Goal: Task Accomplishment & Management: Manage account settings

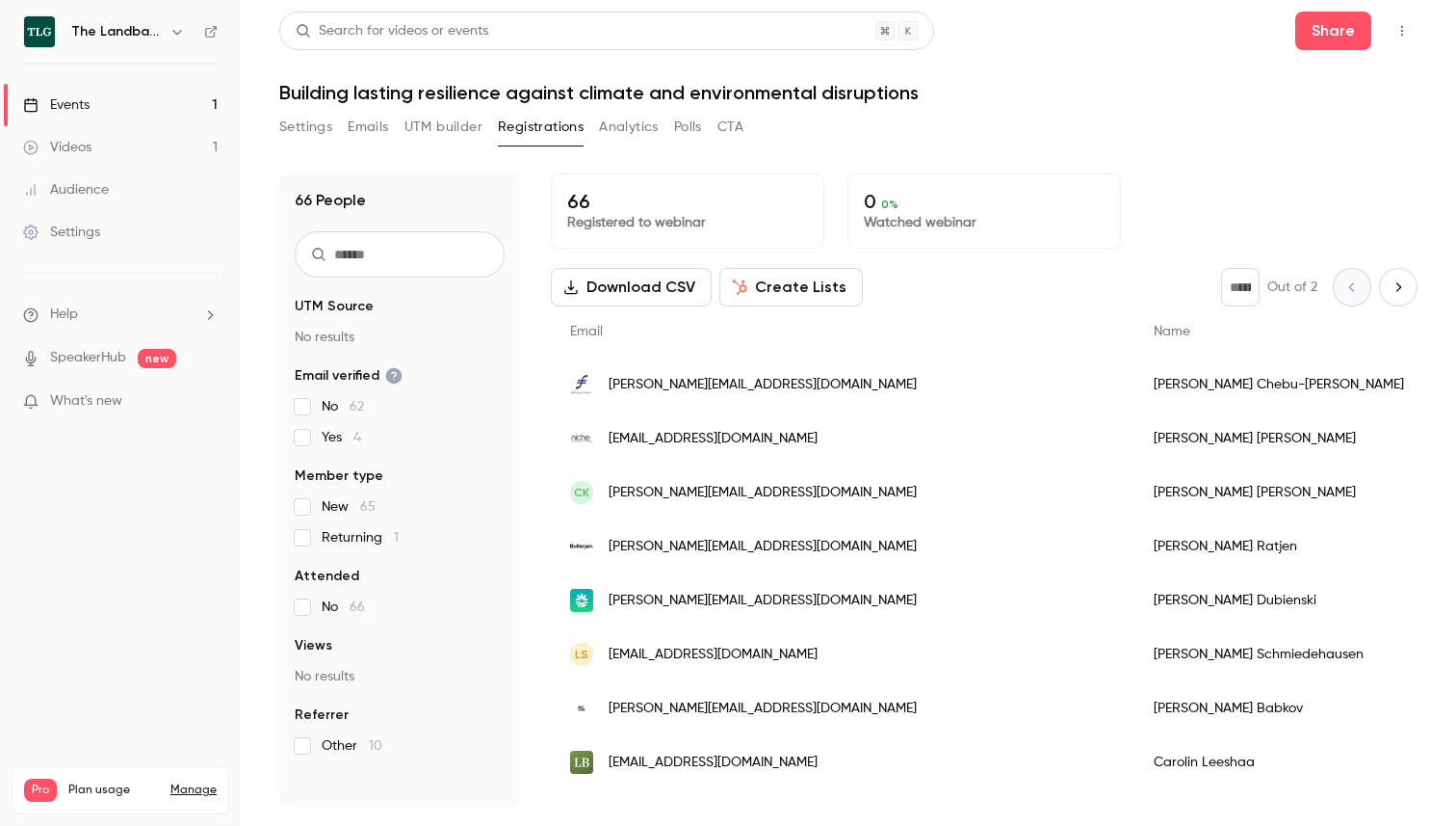
click at [106, 312] on li "Help" at bounding box center [121, 315] width 195 height 20
click at [293, 343] on span "Help center" at bounding box center [301, 352] width 73 height 20
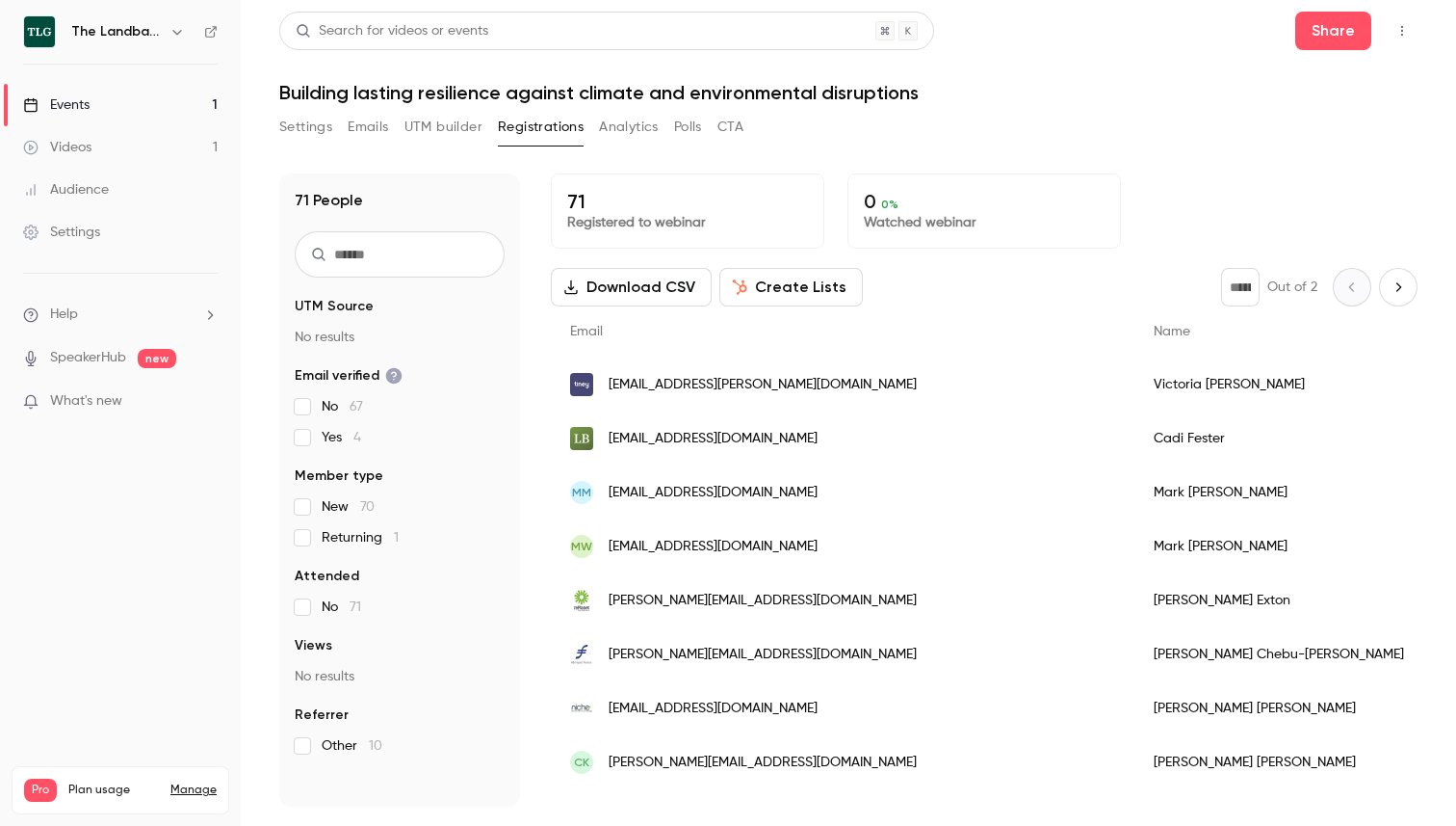
click at [767, 287] on button "Create Lists" at bounding box center [791, 287] width 143 height 39
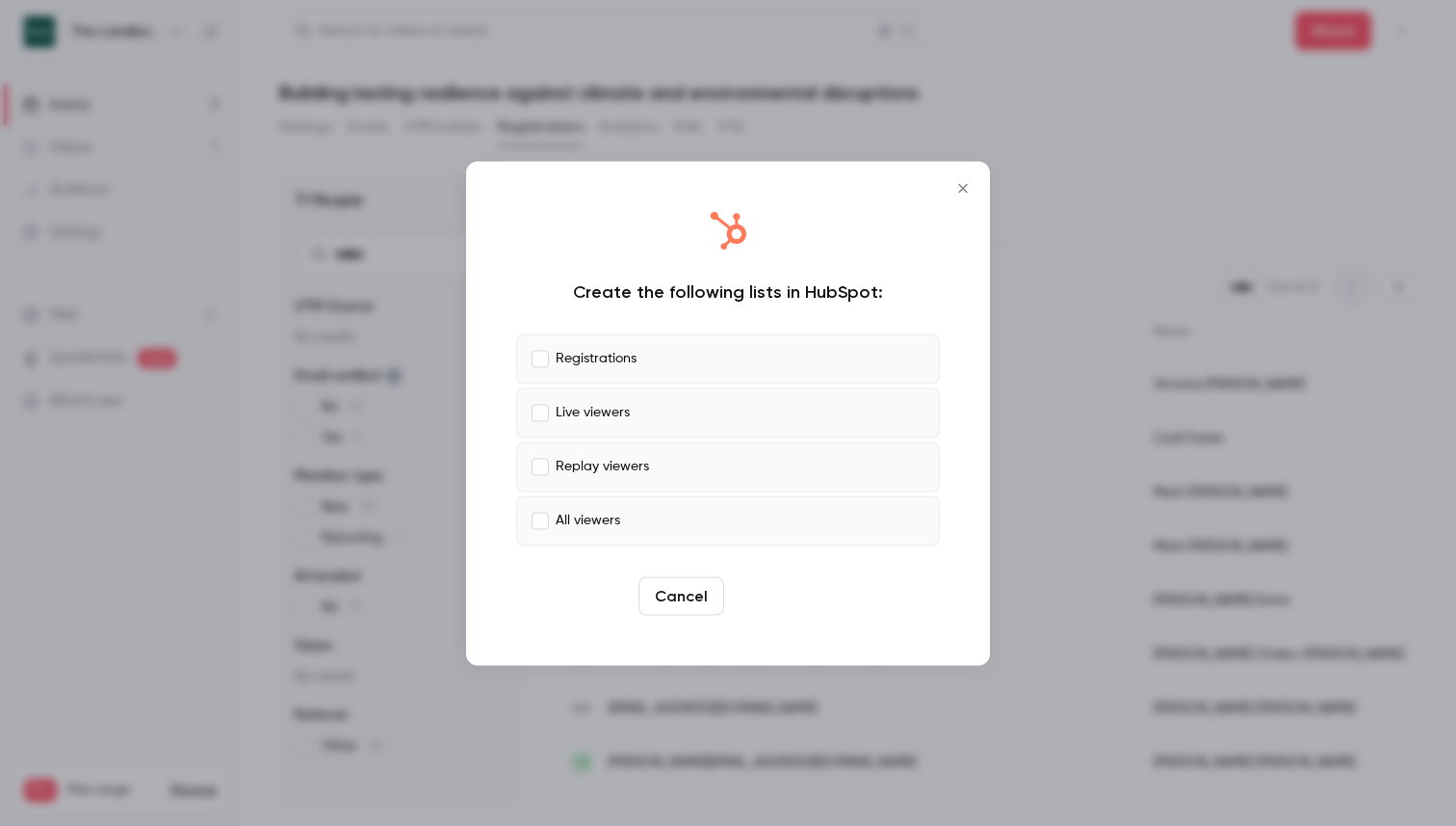
click at [782, 591] on button "Create" at bounding box center [775, 595] width 87 height 39
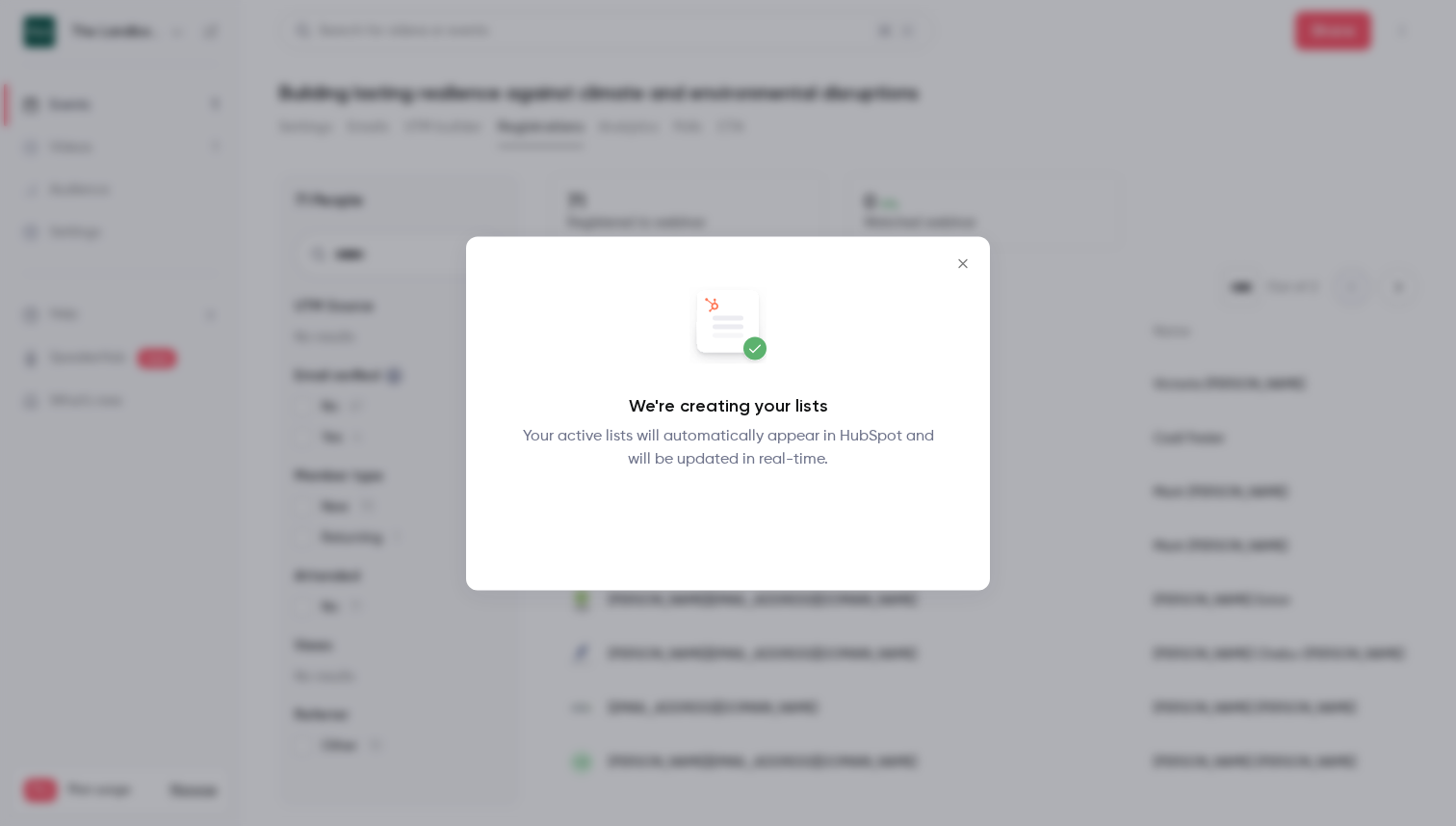
click at [729, 525] on button "Okay" at bounding box center [728, 520] width 70 height 39
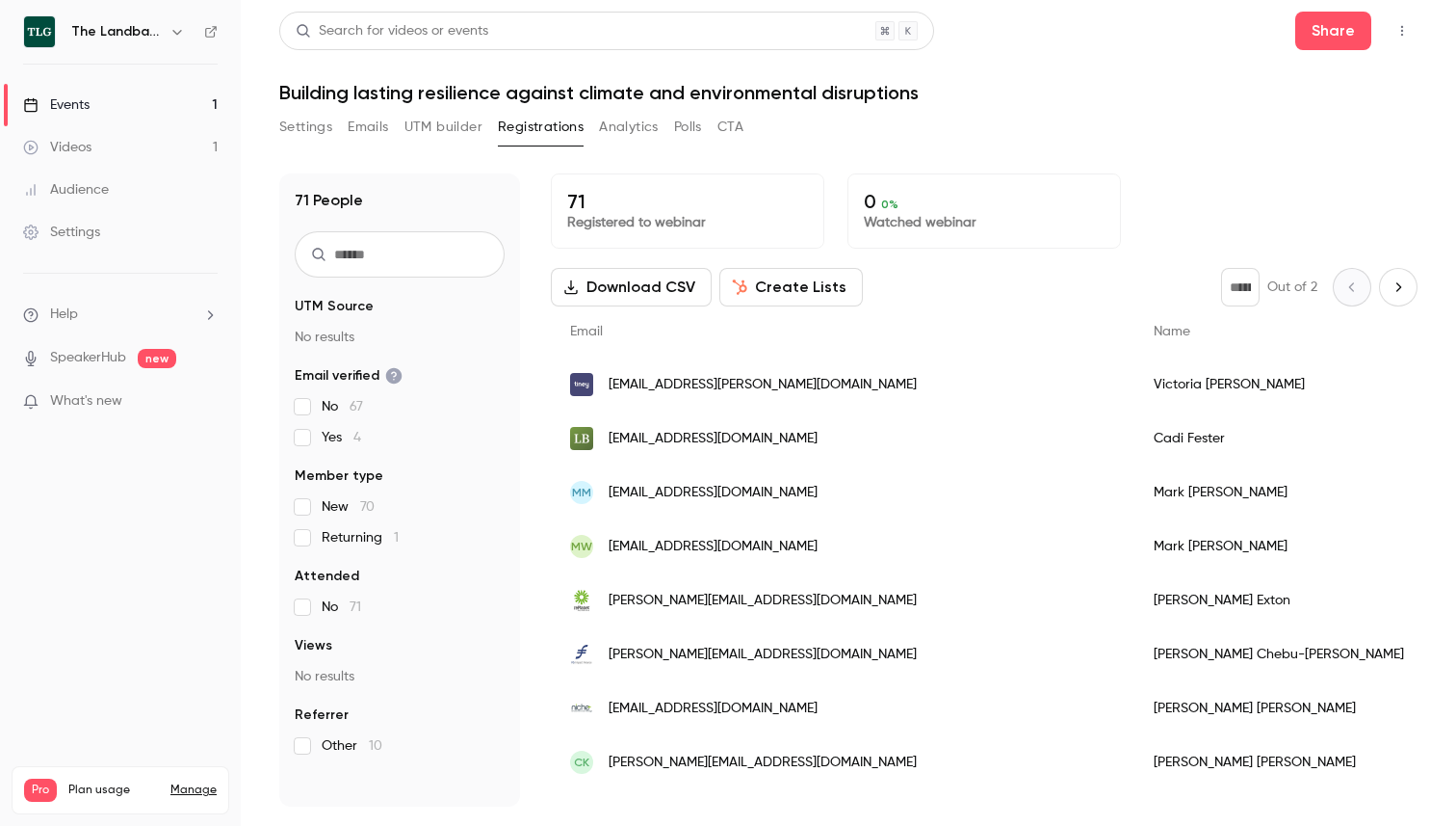
click at [129, 311] on li "Help" at bounding box center [121, 315] width 195 height 20
click at [306, 368] on link "Help center" at bounding box center [355, 352] width 211 height 51
click at [68, 159] on link "Videos 1" at bounding box center [120, 148] width 241 height 43
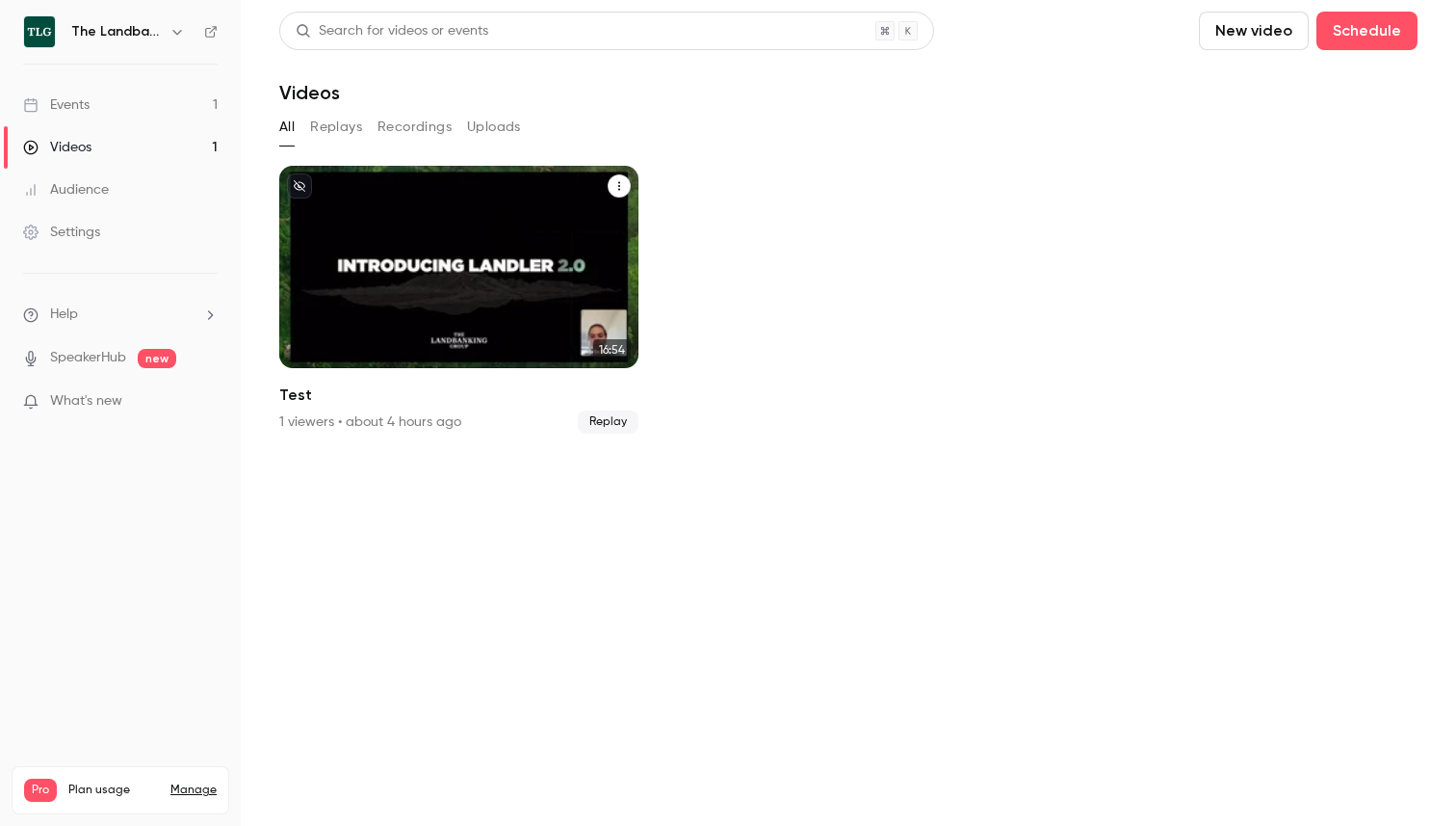
click at [609, 192] on button "Test" at bounding box center [619, 186] width 23 height 23
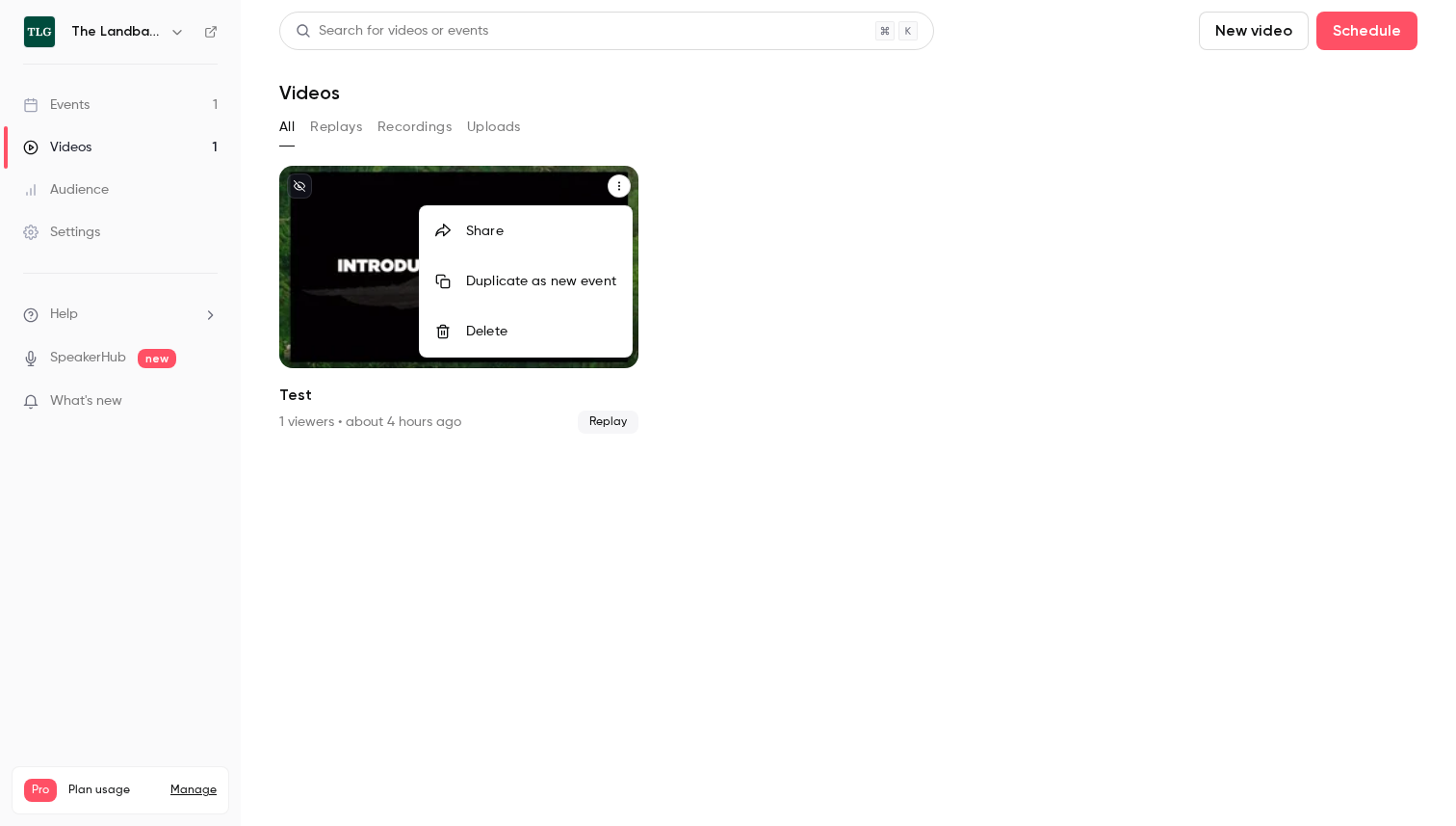
click at [509, 336] on div "Delete" at bounding box center [541, 331] width 150 height 19
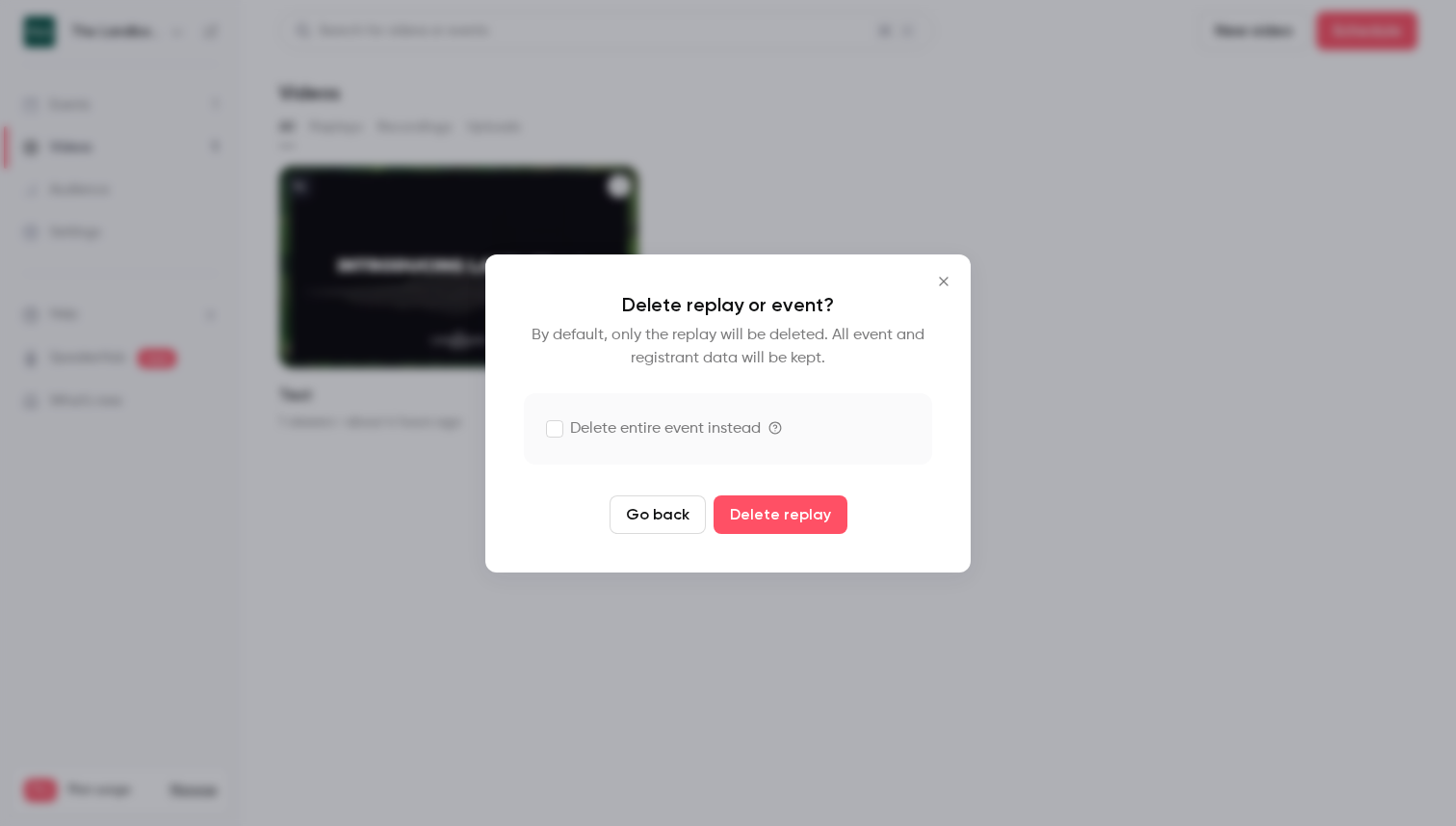
click at [620, 417] on label "Delete entire event instead" at bounding box center [654, 429] width 214 height 23
click at [942, 282] on icon "Close" at bounding box center [943, 281] width 9 height 9
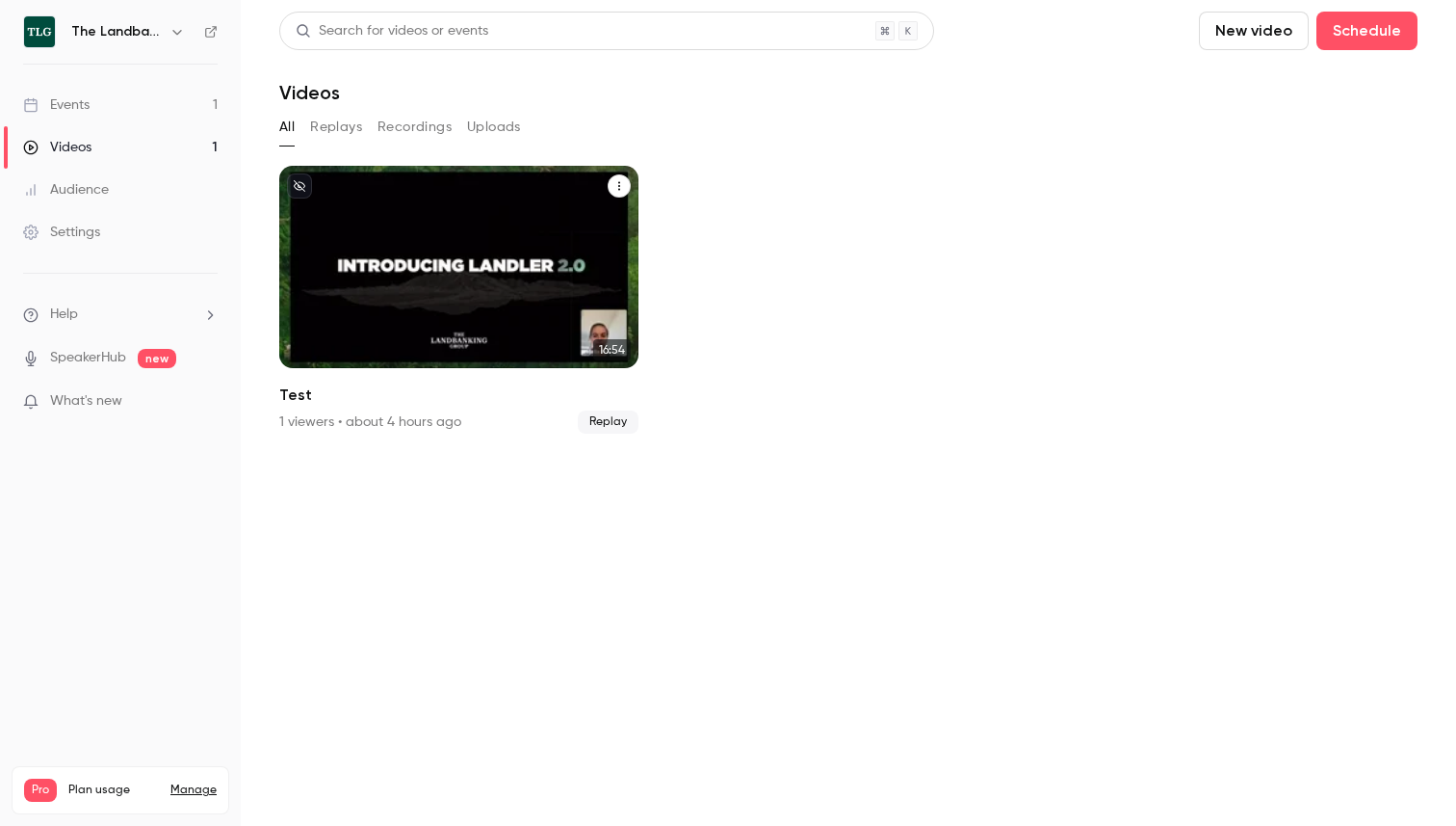
click at [623, 181] on icon "Test" at bounding box center [619, 186] width 12 height 12
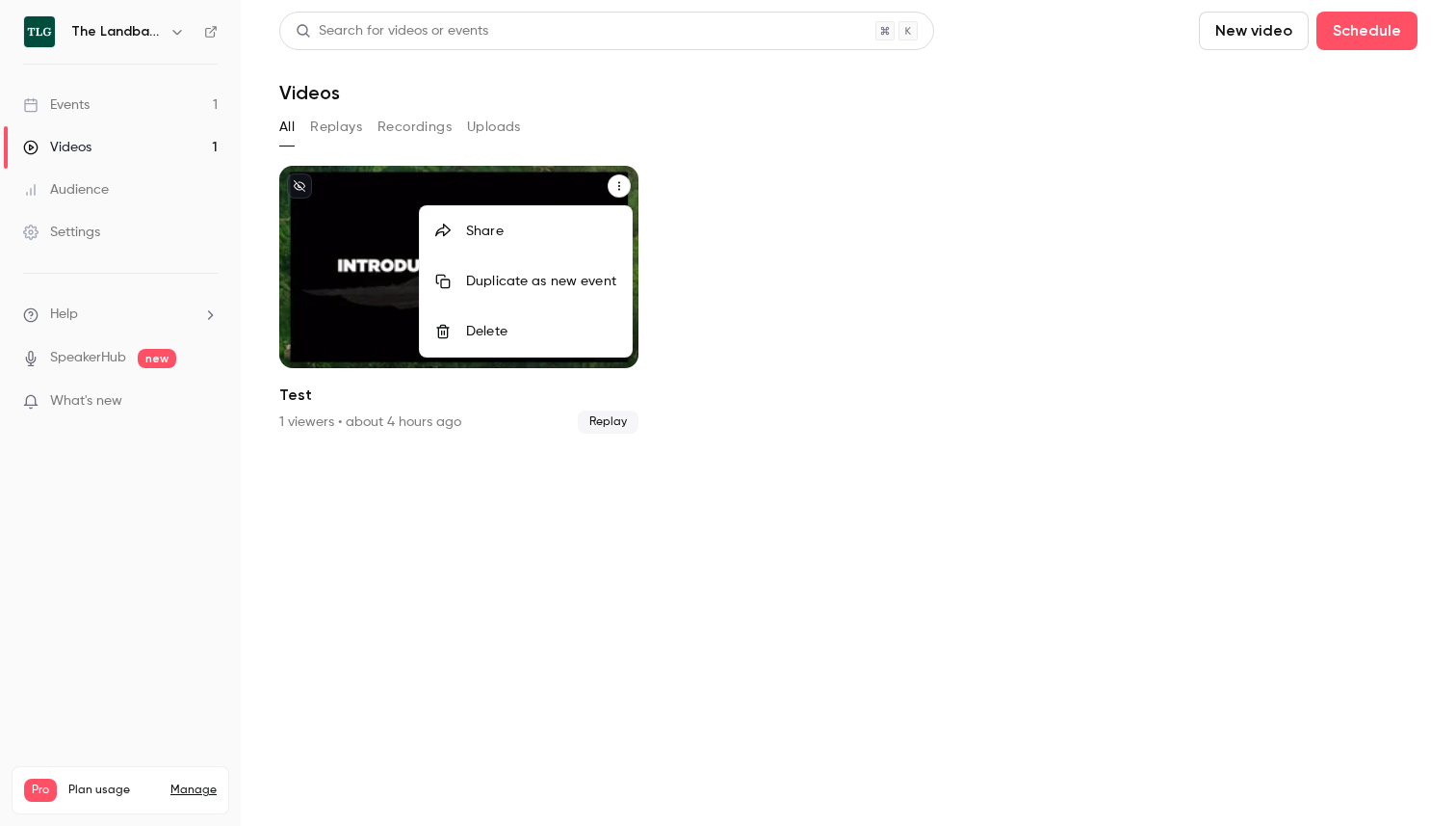
click at [531, 330] on div "Delete" at bounding box center [541, 331] width 150 height 19
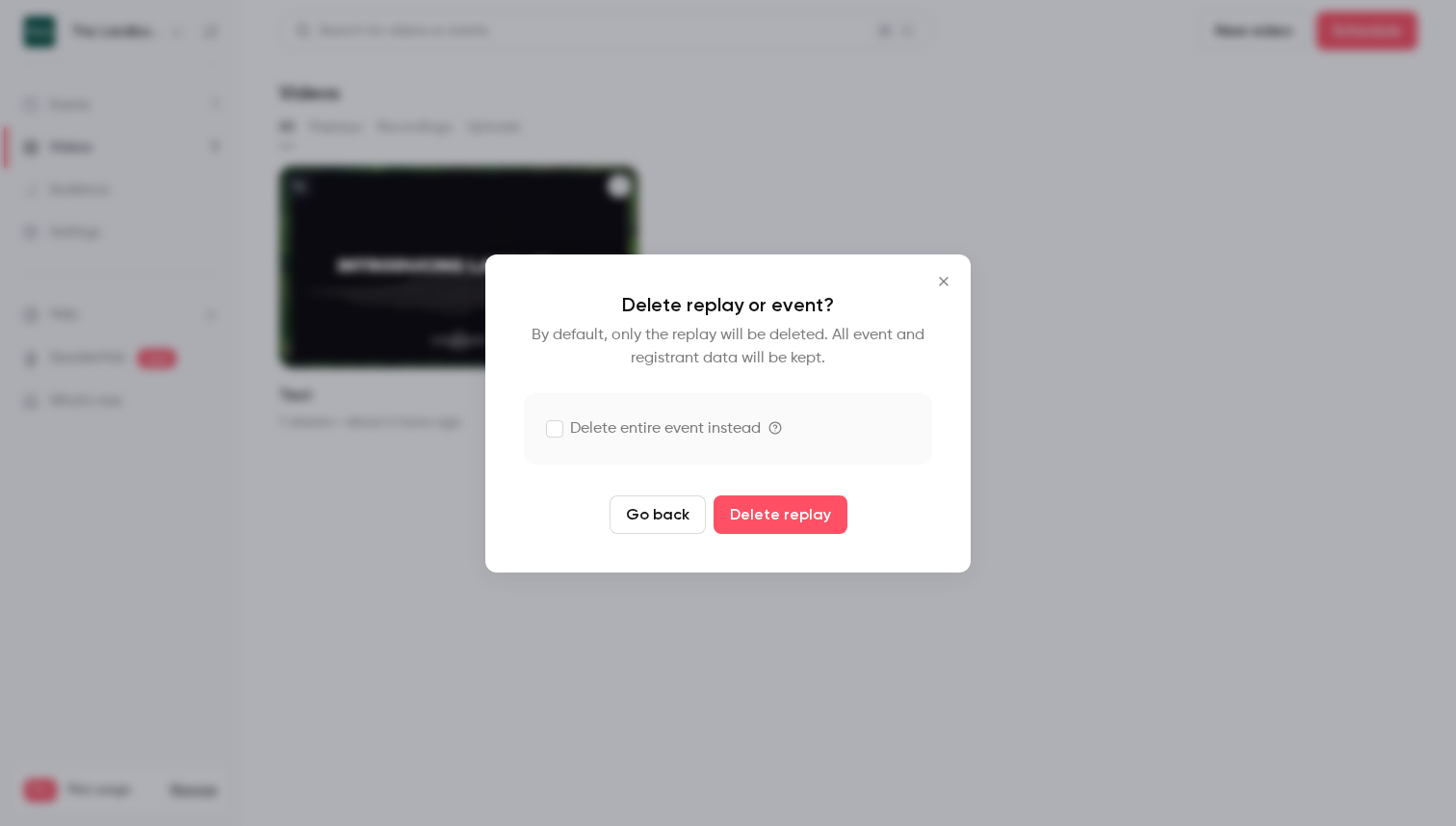
click at [635, 428] on label "Delete entire event instead" at bounding box center [654, 429] width 214 height 23
click at [735, 519] on button "Delete replay and event" at bounding box center [780, 514] width 214 height 39
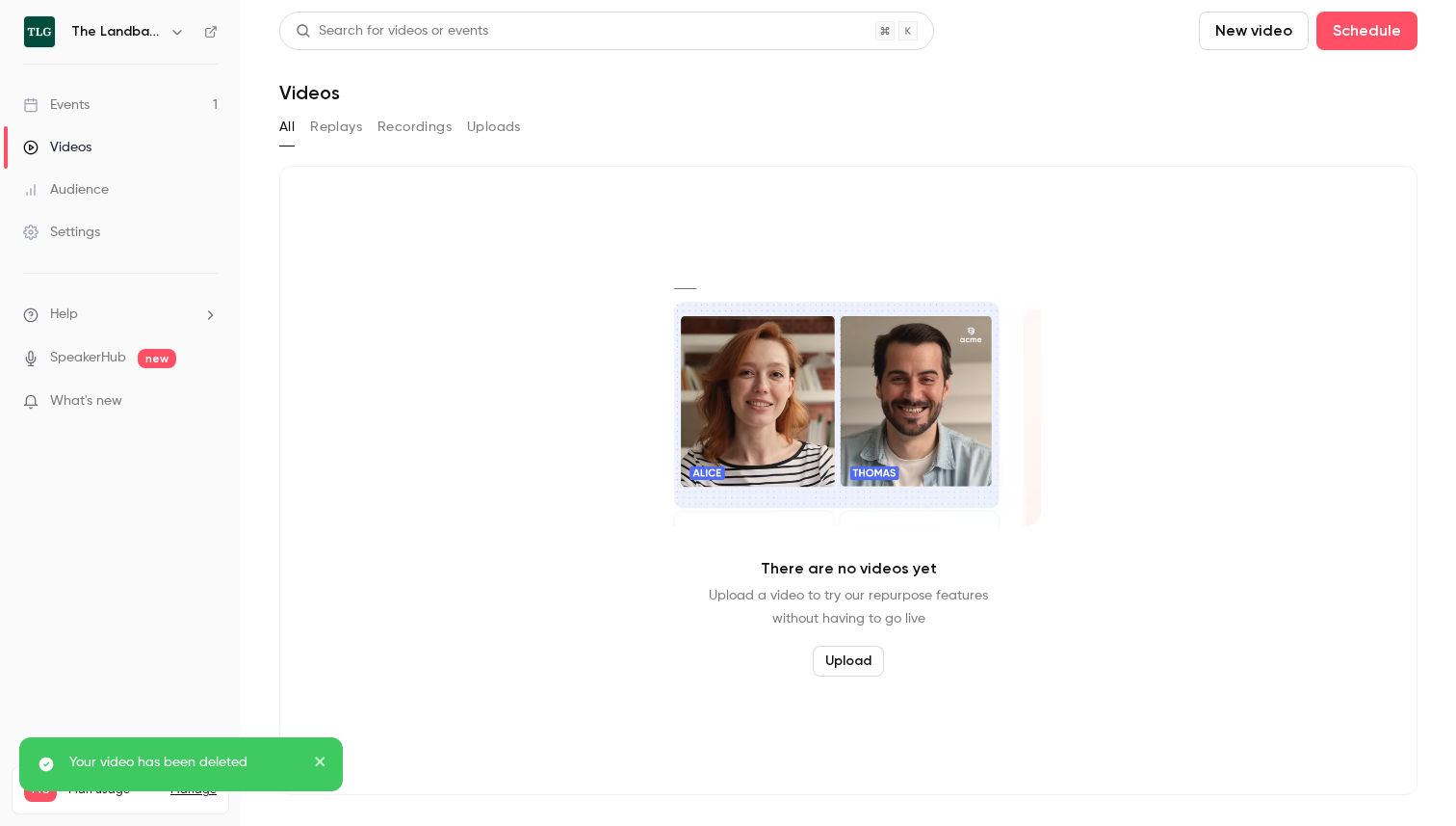
click at [78, 111] on div "Events" at bounding box center [56, 105] width 66 height 19
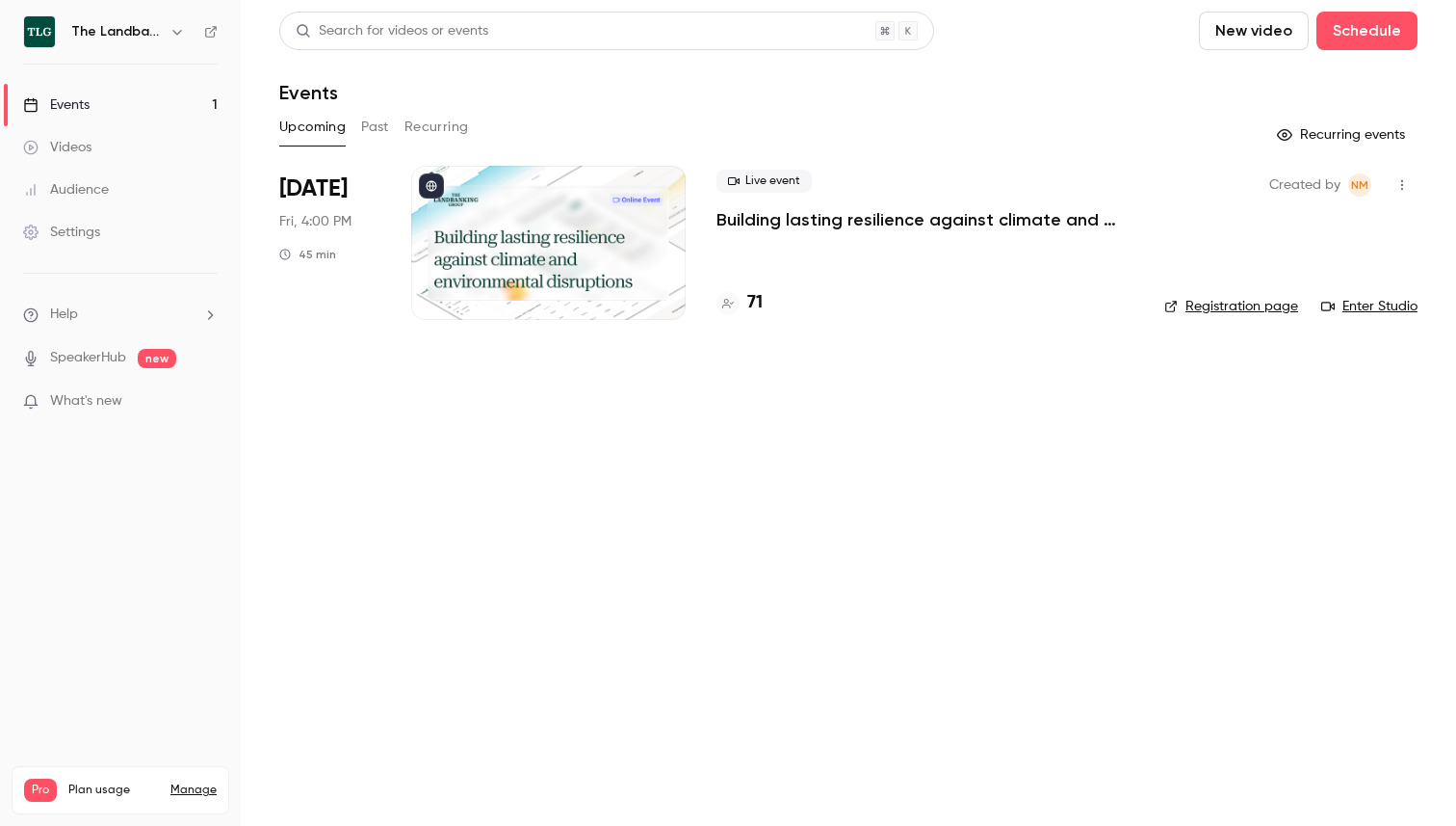
click at [197, 782] on link "Manage" at bounding box center [193, 790] width 46 height 16
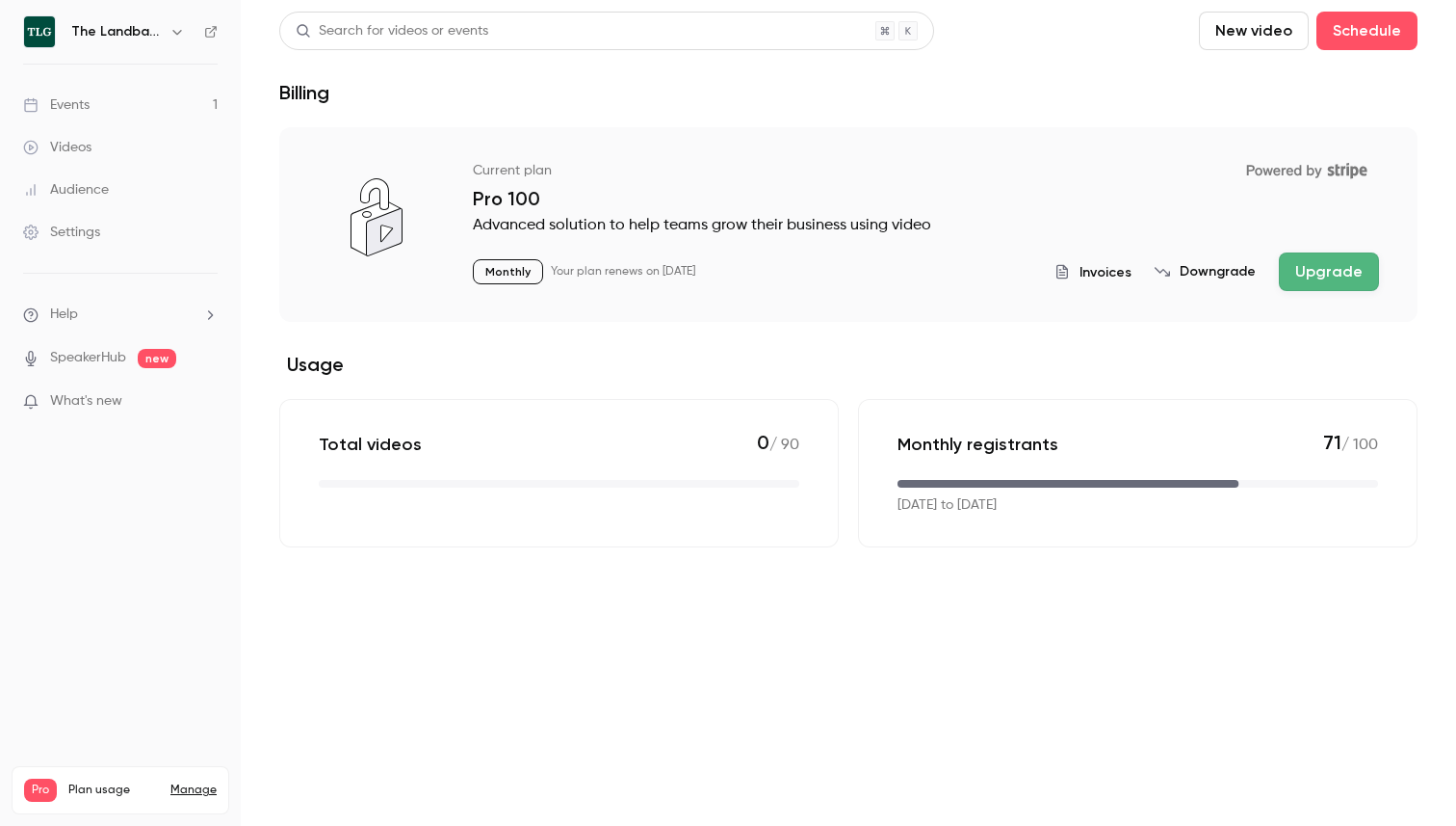
click at [71, 187] on div "Audience" at bounding box center [66, 190] width 86 height 19
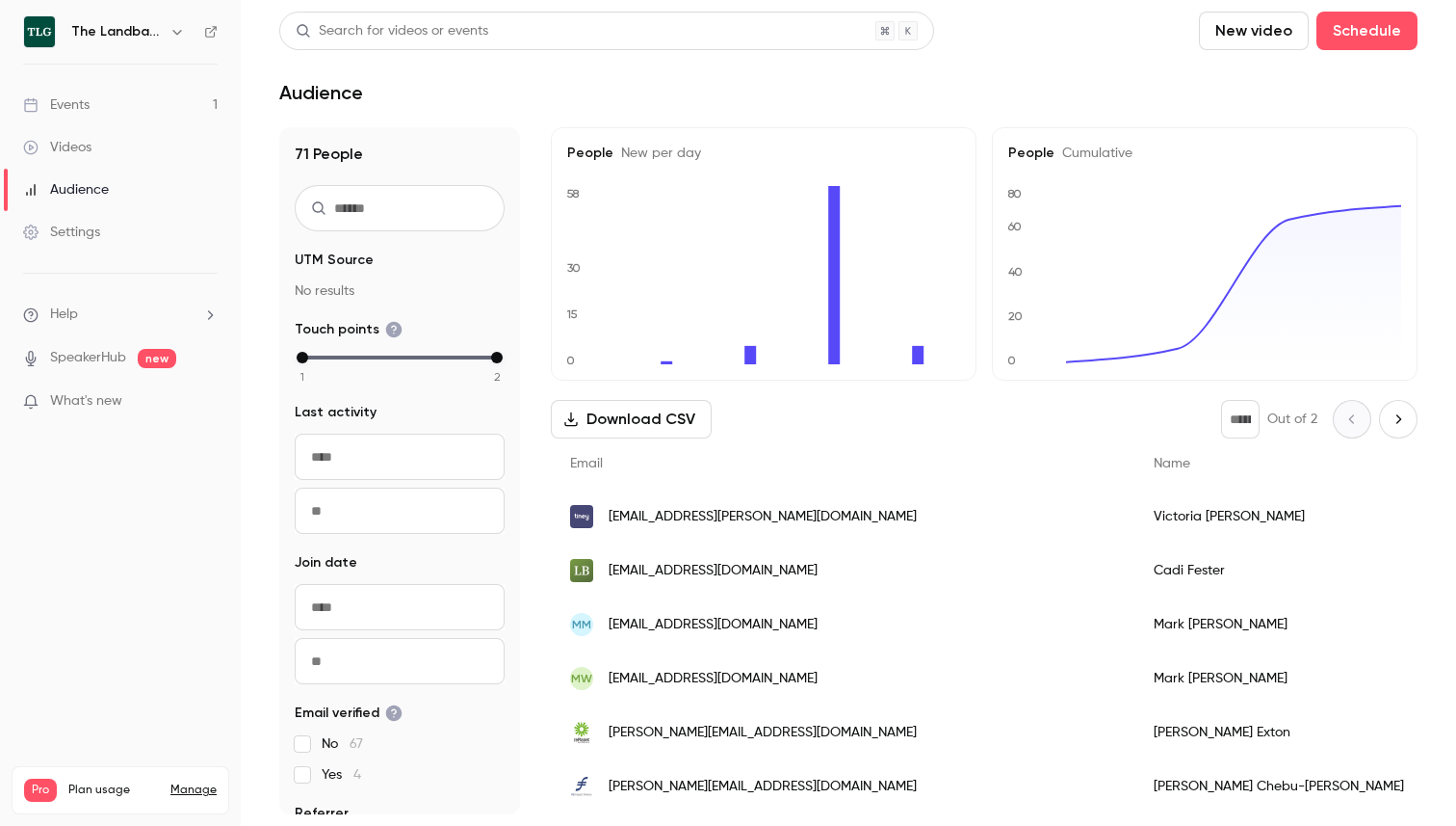
click at [76, 144] on div "Videos" at bounding box center [57, 147] width 68 height 19
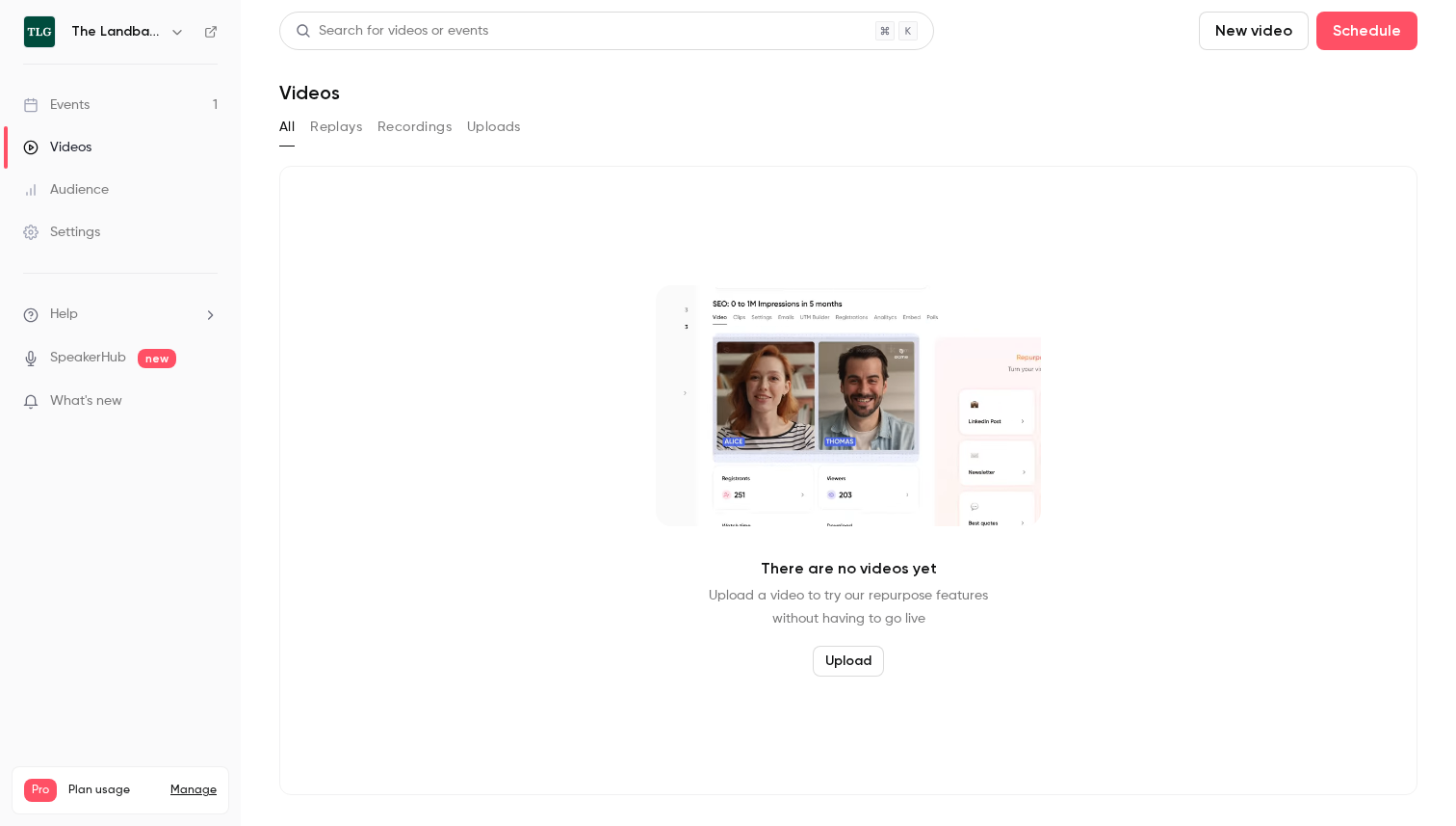
click at [81, 106] on div "Events" at bounding box center [56, 105] width 66 height 19
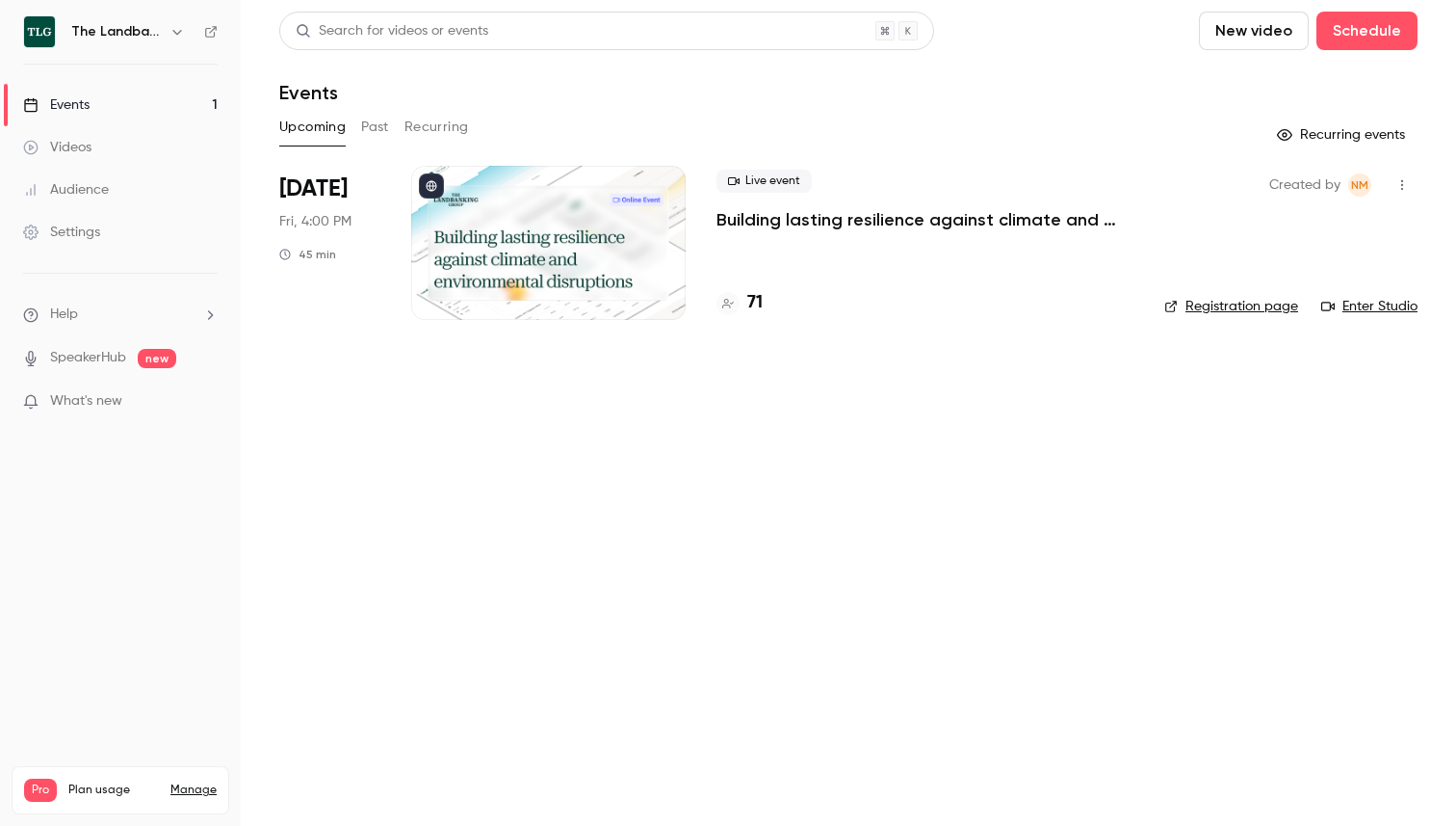
click at [375, 129] on button "Past" at bounding box center [375, 128] width 28 height 31
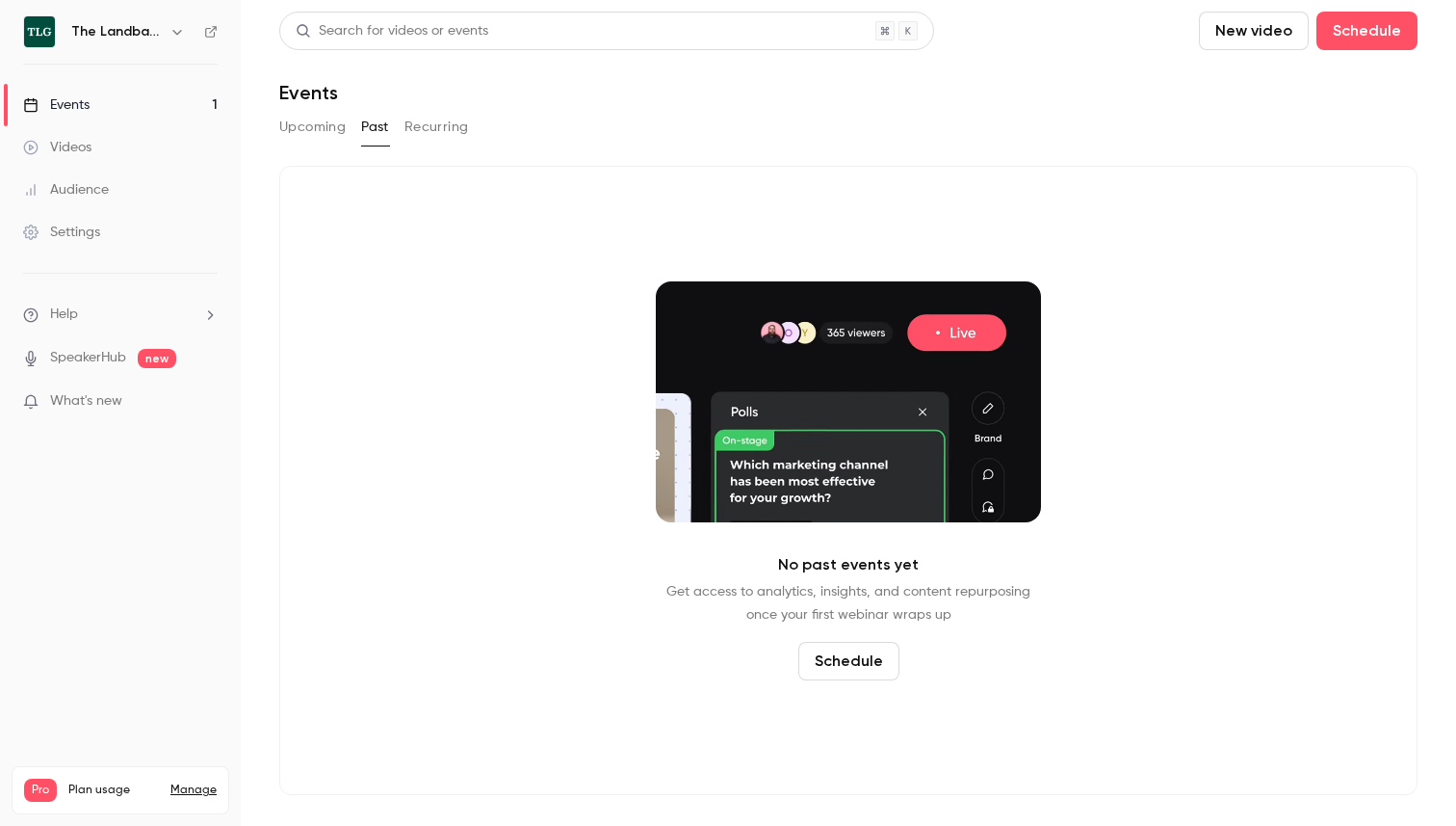
click at [293, 117] on button "Upcoming" at bounding box center [313, 128] width 66 height 31
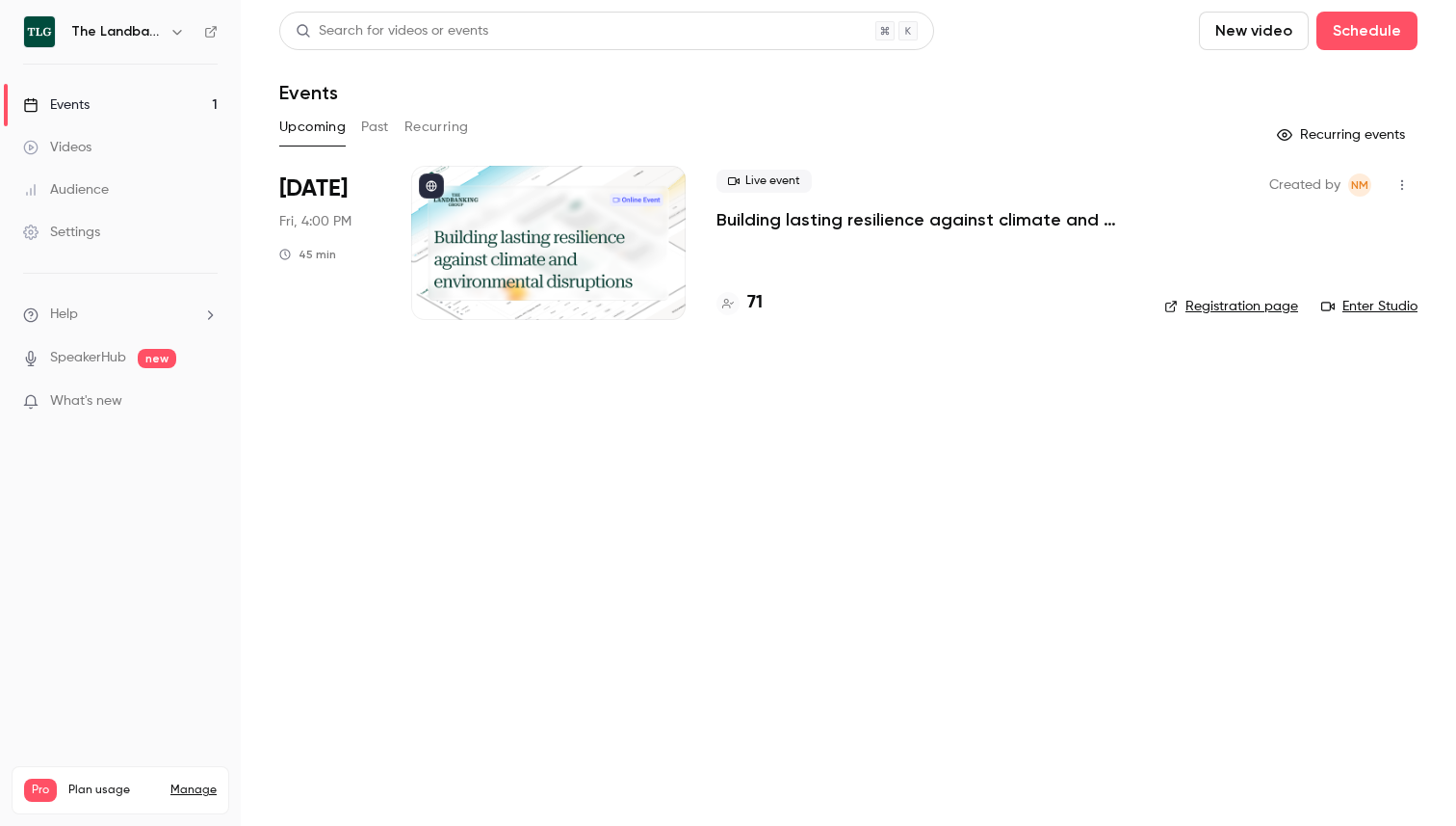
click at [364, 131] on button "Past" at bounding box center [375, 128] width 28 height 31
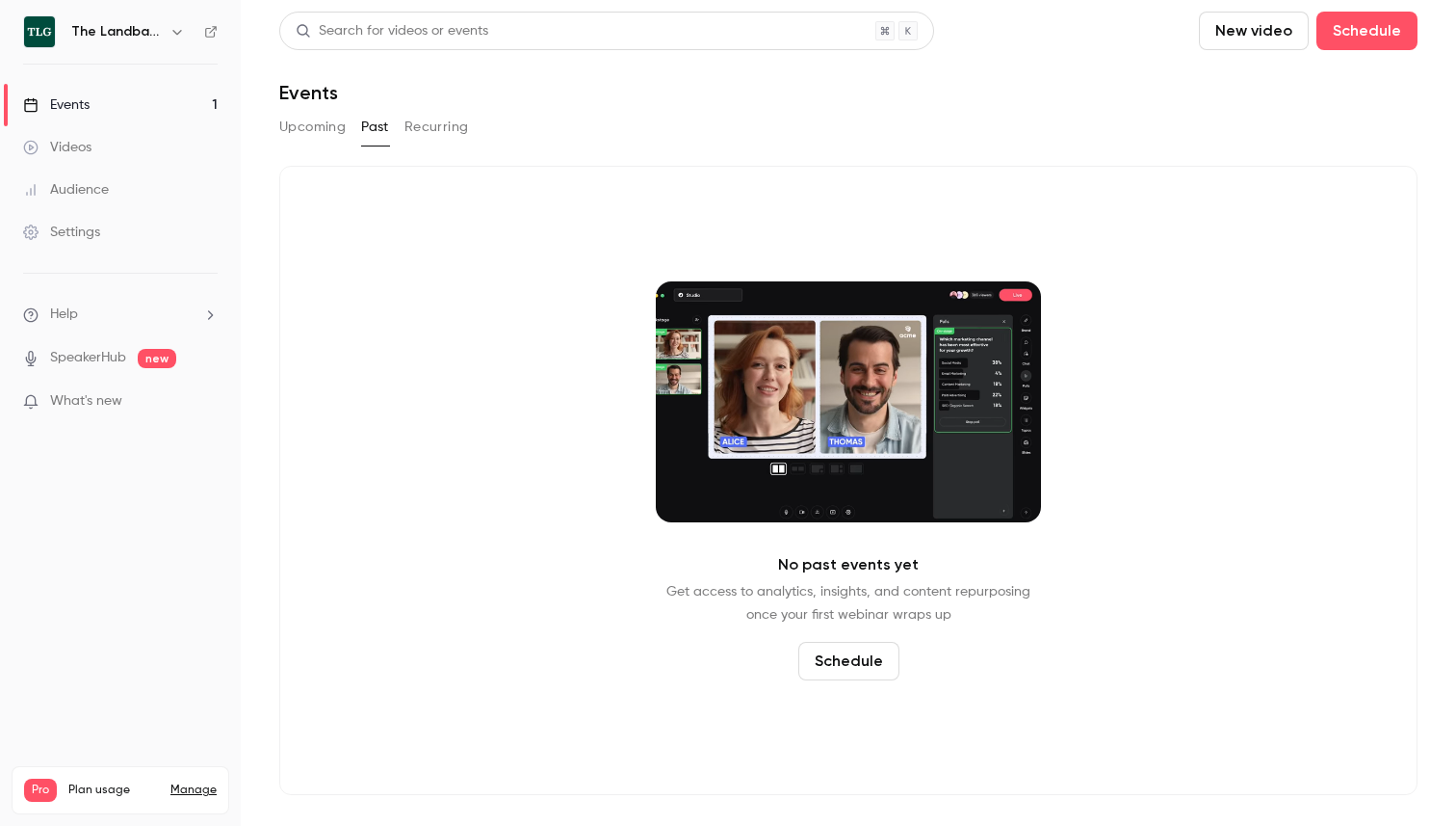
click at [321, 130] on button "Upcoming" at bounding box center [313, 128] width 66 height 31
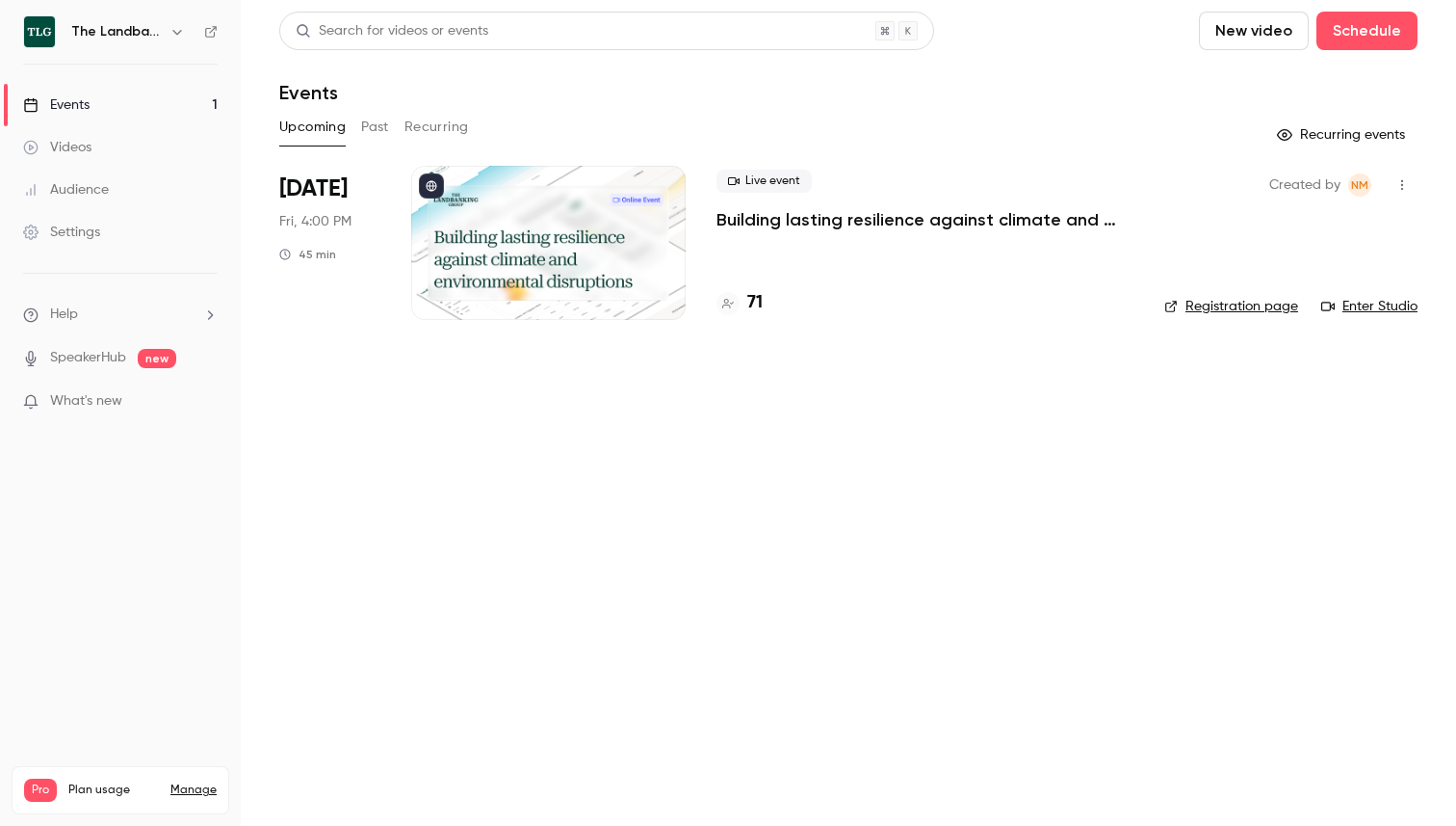
click at [398, 129] on div "Upcoming Past Recurring" at bounding box center [848, 128] width 1139 height 31
click at [441, 120] on button "Recurring" at bounding box center [436, 128] width 64 height 31
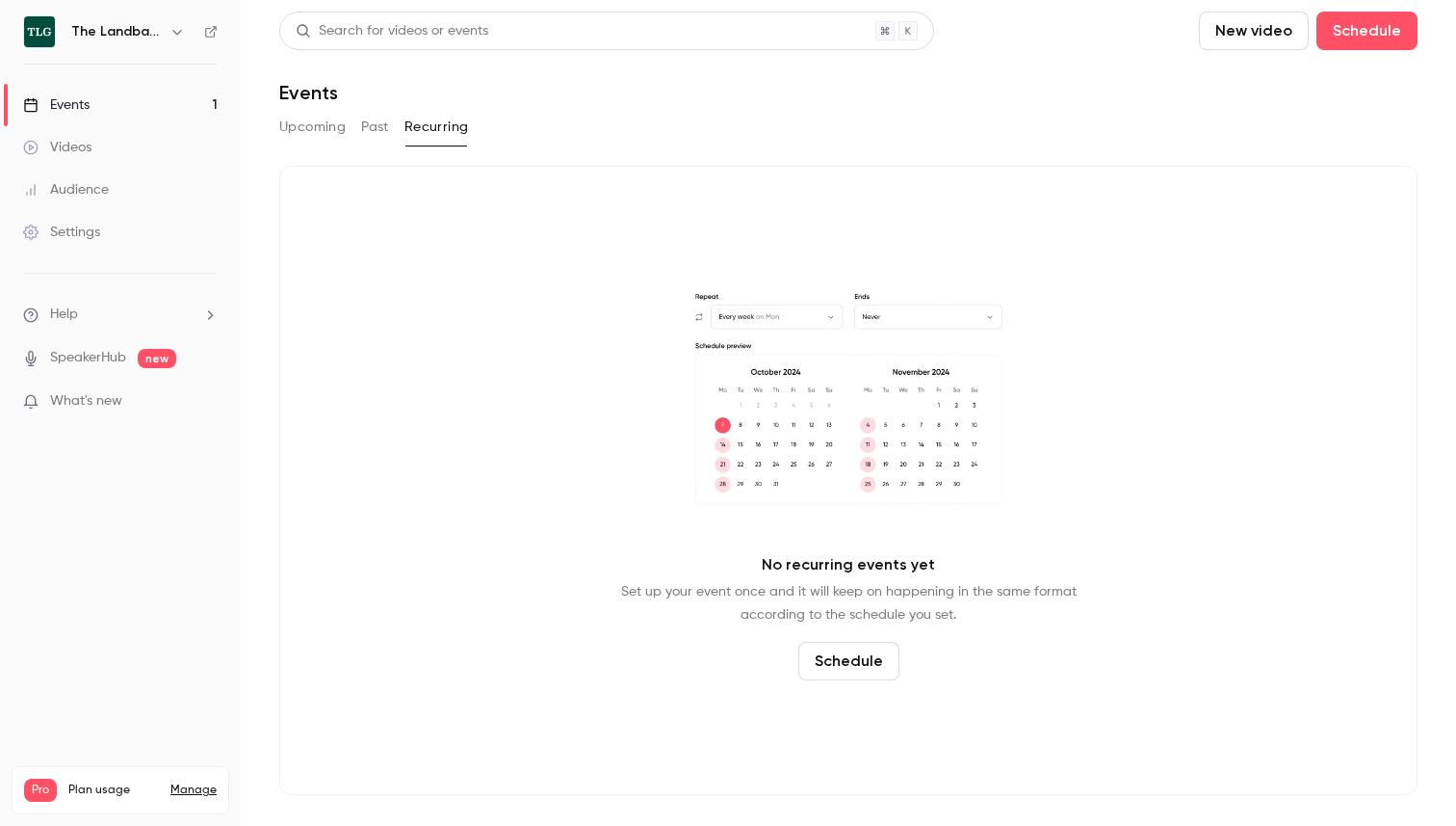
click at [323, 131] on button "Upcoming" at bounding box center [313, 128] width 66 height 31
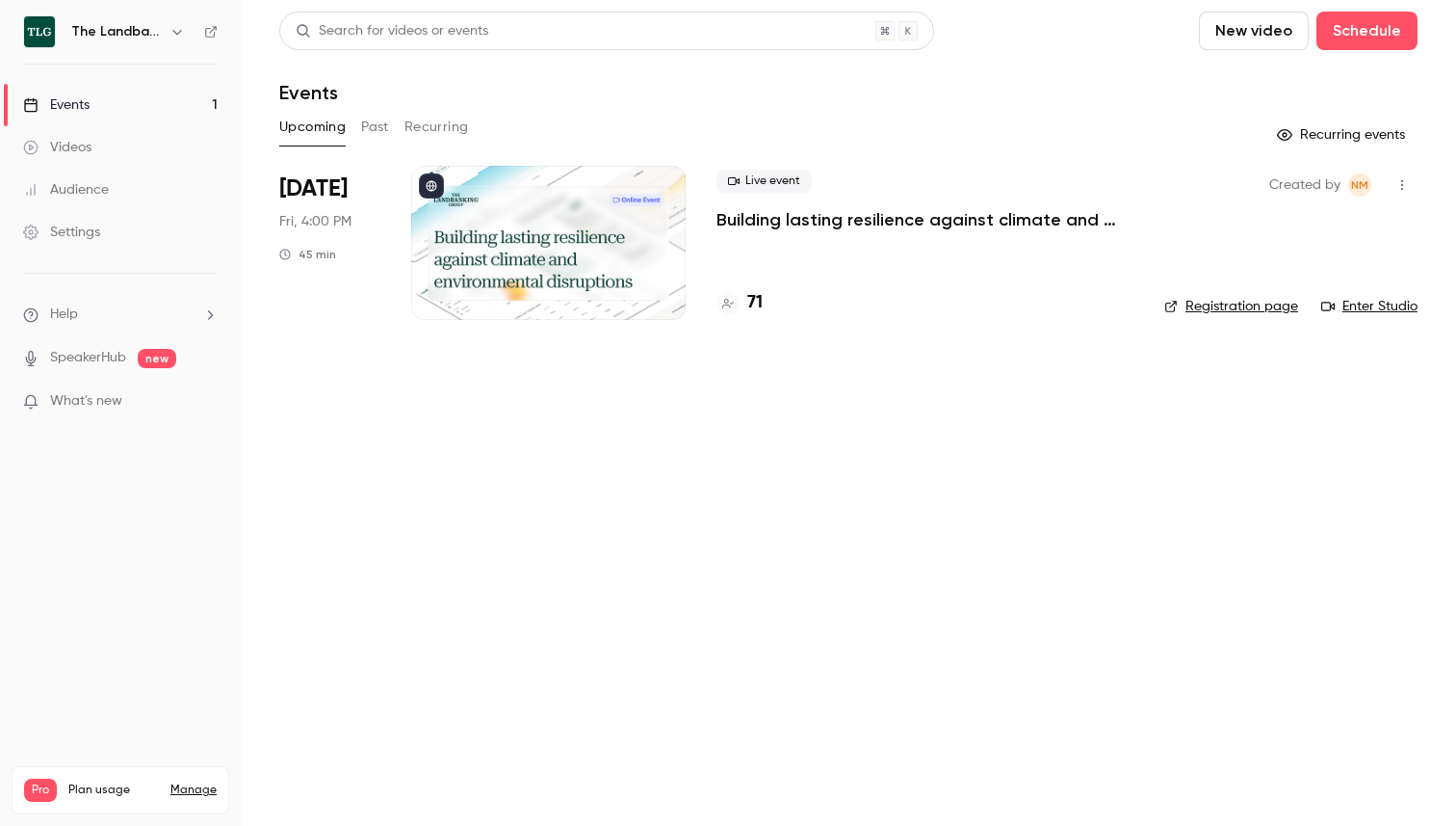
click at [764, 213] on p "Building lasting resilience against climate and environmental disruptions" at bounding box center [925, 220] width 417 height 23
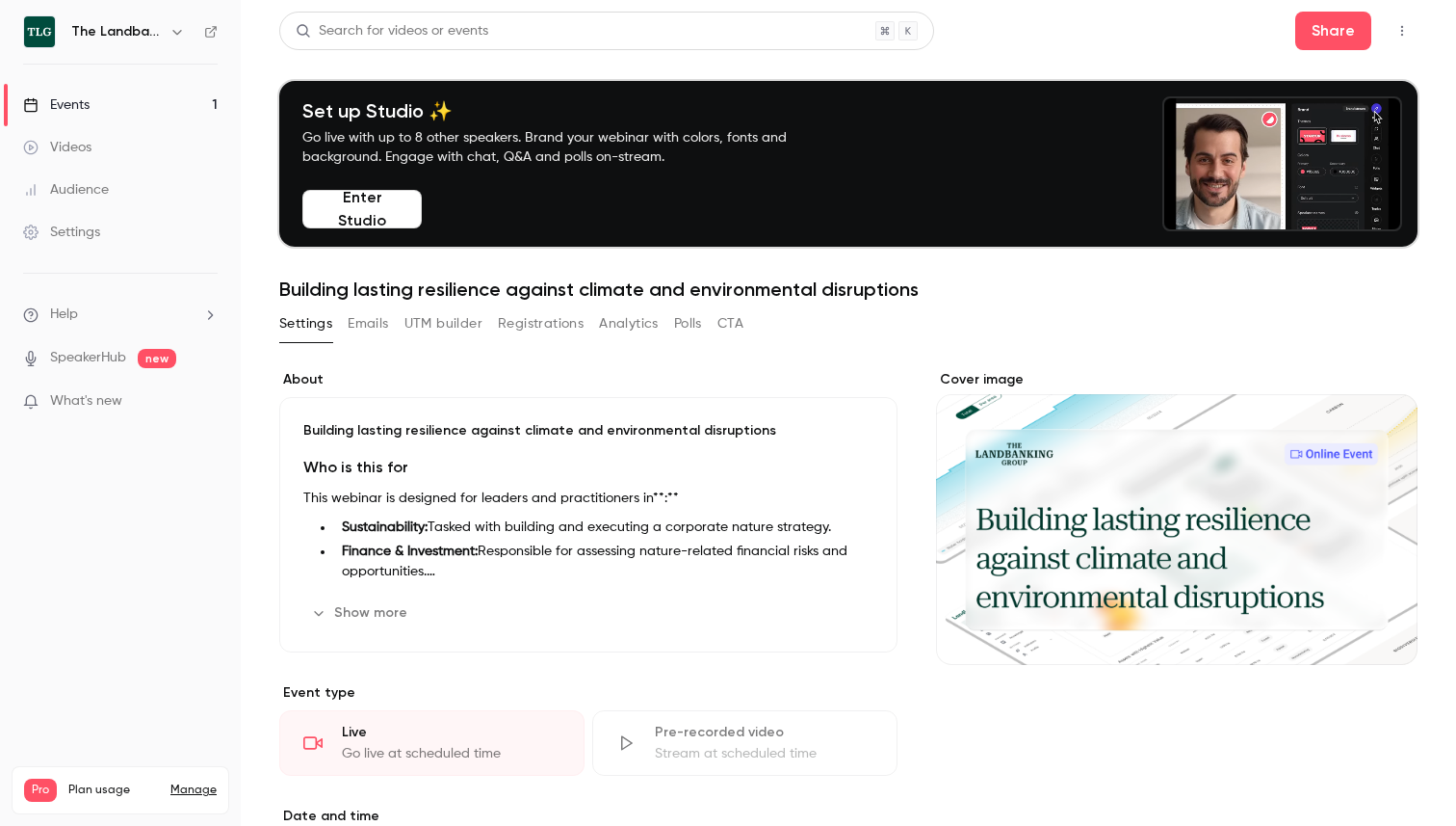
click at [531, 322] on button "Registrations" at bounding box center [541, 323] width 86 height 31
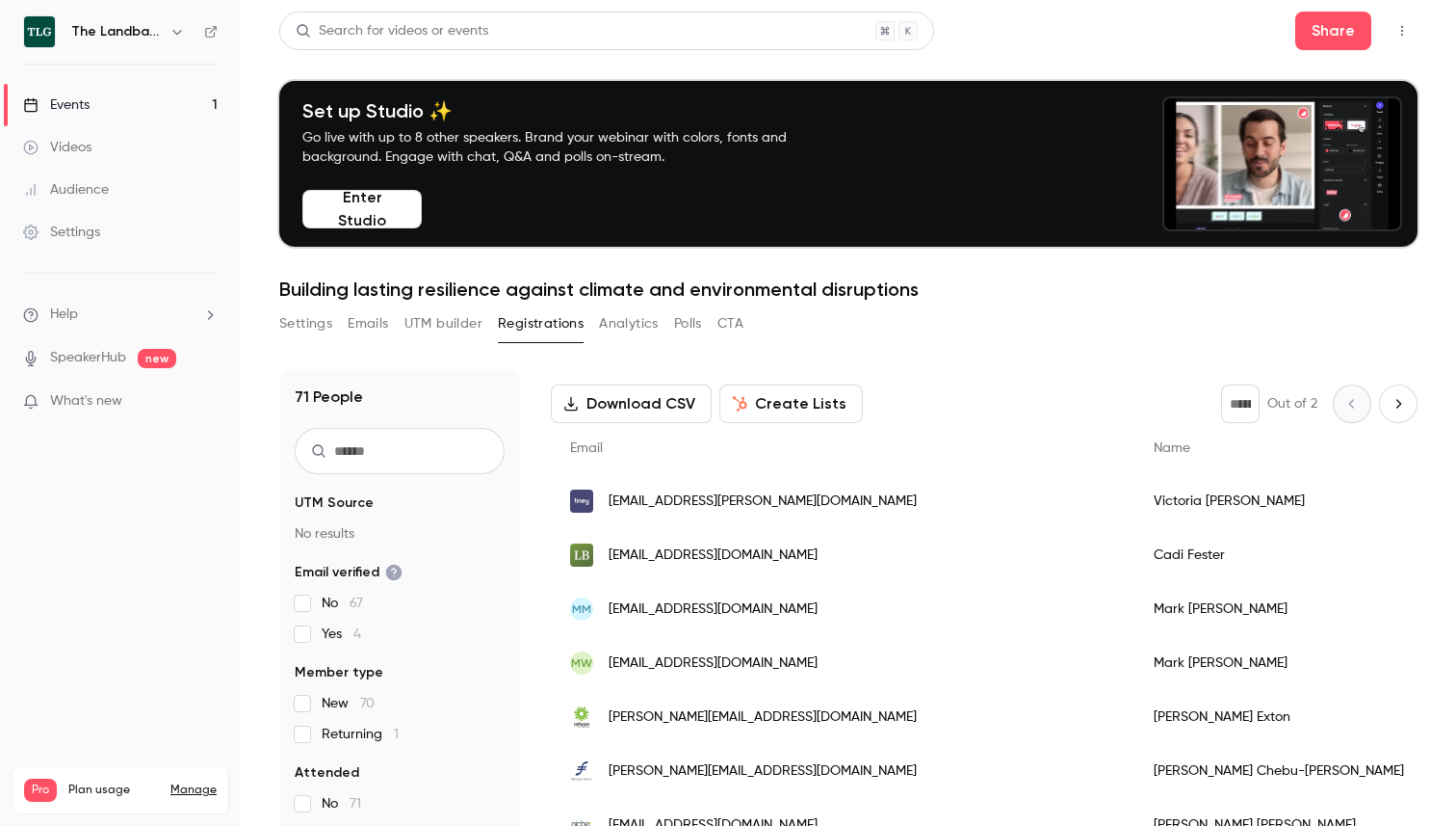
scroll to position [86, 0]
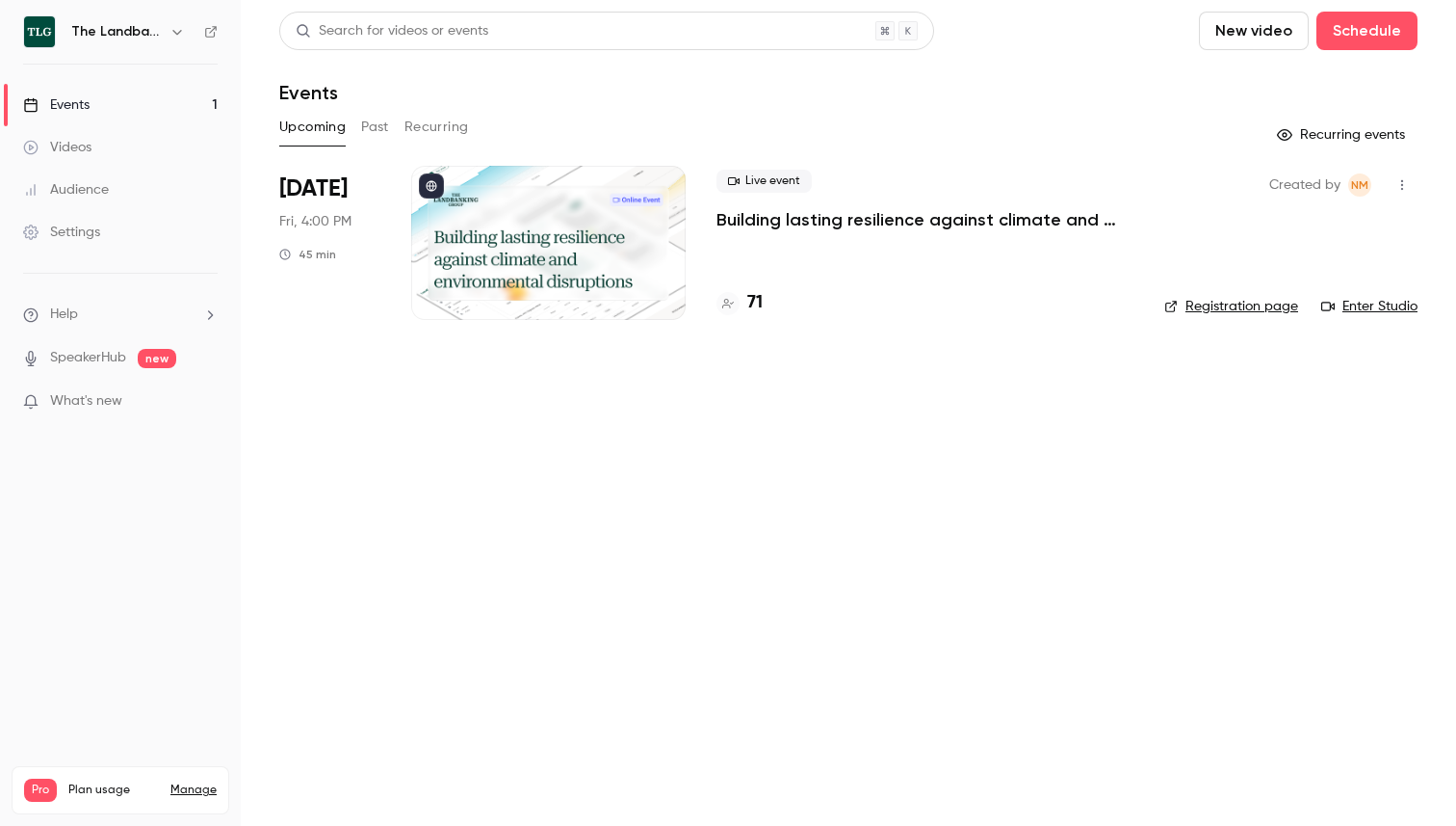
click at [752, 302] on h4 "71" at bounding box center [755, 303] width 16 height 26
